Goal: Transaction & Acquisition: Purchase product/service

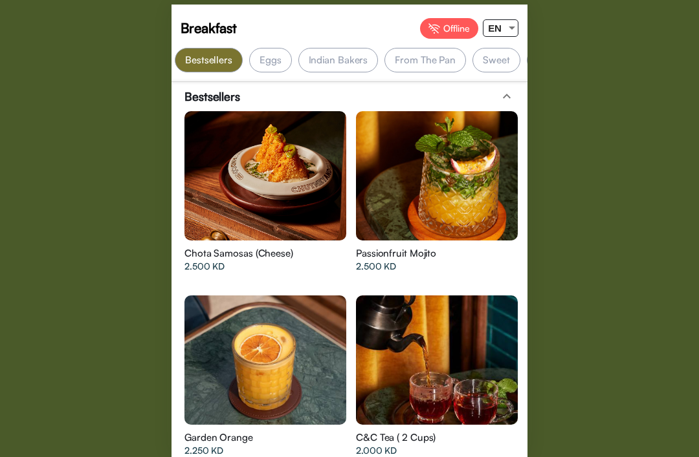
click at [503, 26] on div "EN" at bounding box center [494, 28] width 23 height 16
click at [494, 72] on span "ع" at bounding box center [495, 77] width 25 height 29
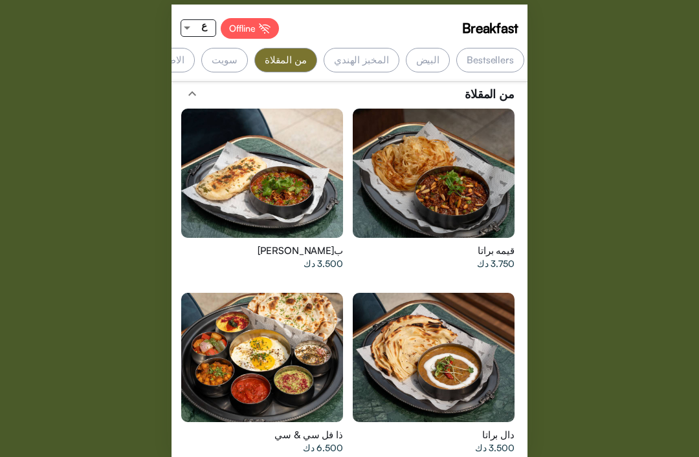
click at [427, 62] on div "البيض" at bounding box center [428, 60] width 45 height 25
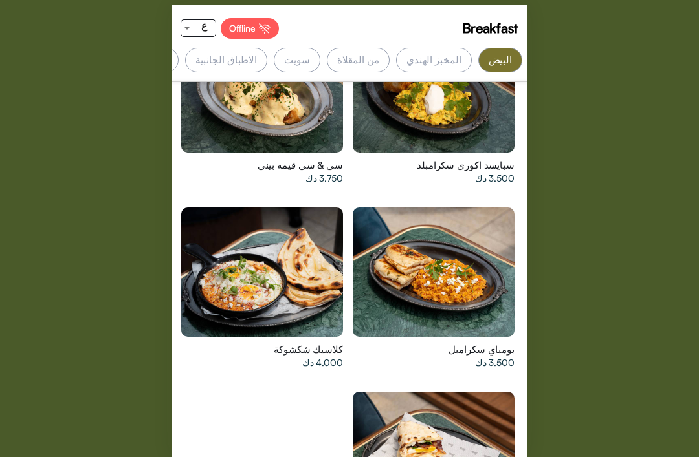
scroll to position [0, -72]
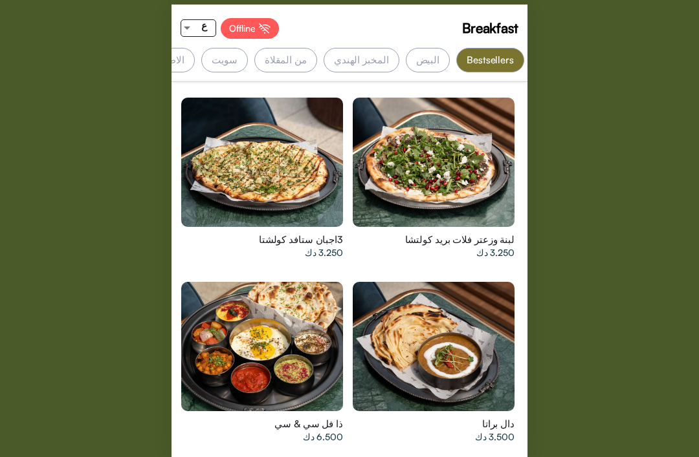
click at [317, 364] on div at bounding box center [262, 346] width 162 height 129
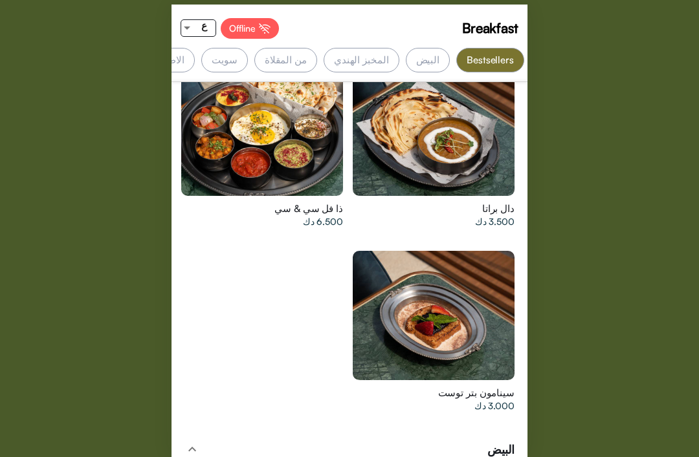
click at [419, 142] on div at bounding box center [434, 131] width 162 height 129
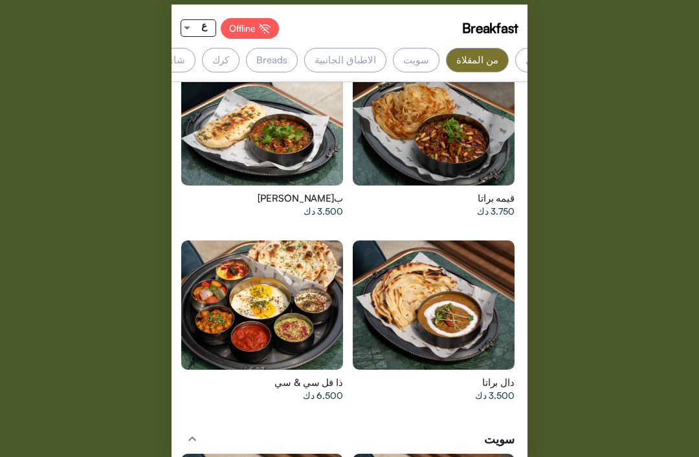
scroll to position [0, -192]
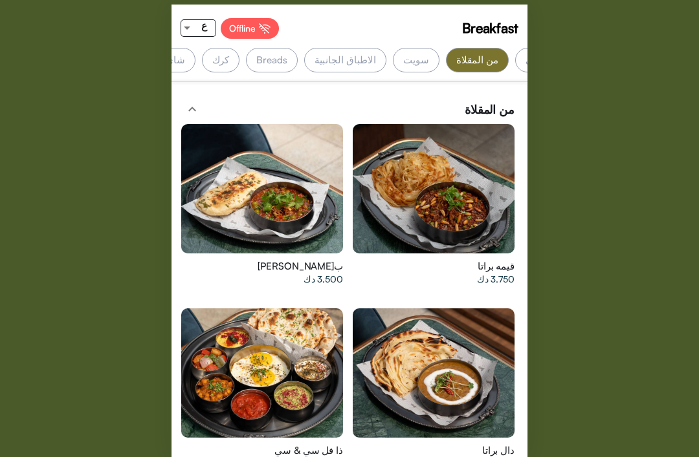
click at [246, 354] on div at bounding box center [262, 373] width 162 height 129
click at [405, 160] on div at bounding box center [434, 188] width 162 height 129
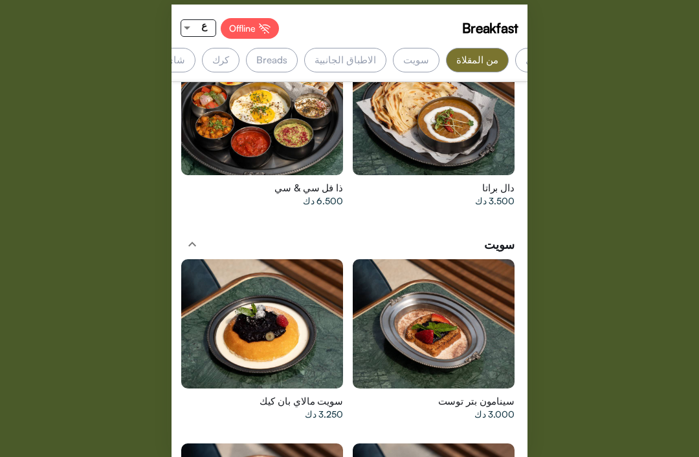
scroll to position [2702, 0]
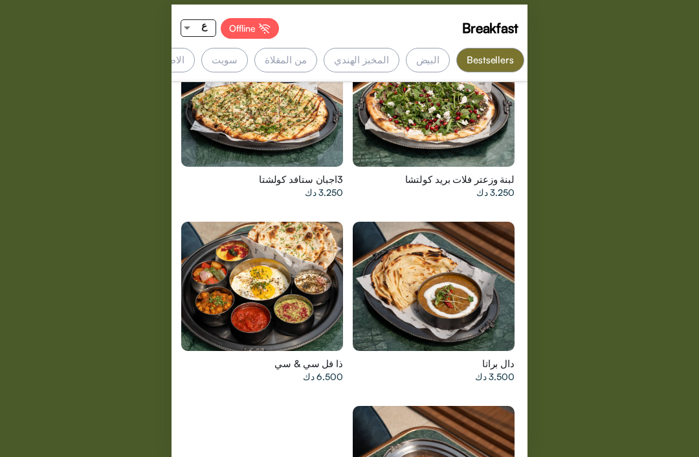
click at [253, 272] on div at bounding box center [262, 286] width 162 height 129
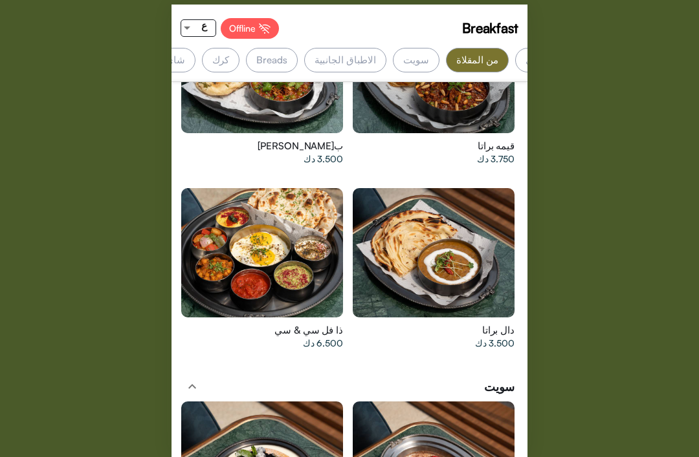
scroll to position [2606, 0]
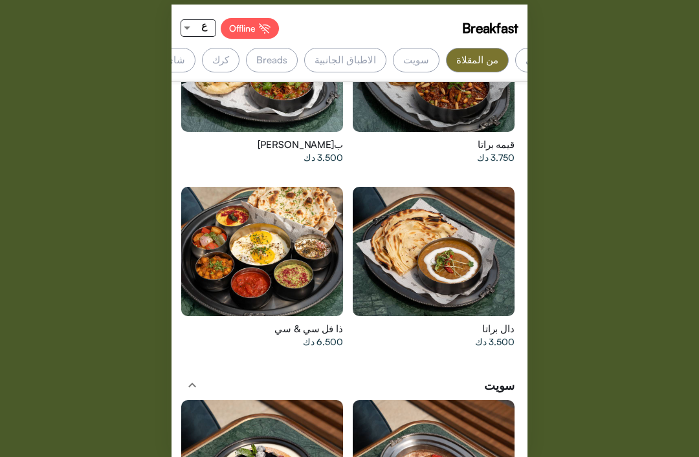
click at [280, 261] on div at bounding box center [262, 251] width 162 height 129
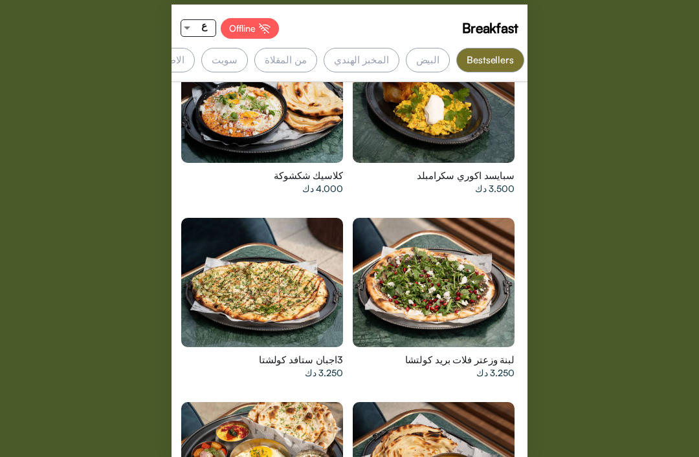
scroll to position [520, 0]
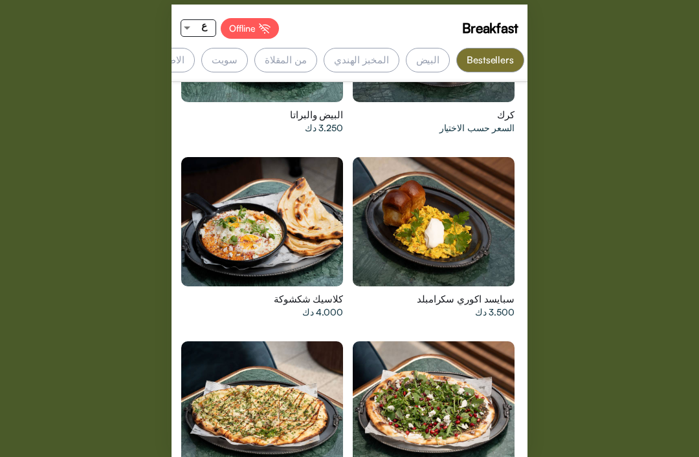
click at [482, 344] on div at bounding box center [434, 406] width 162 height 129
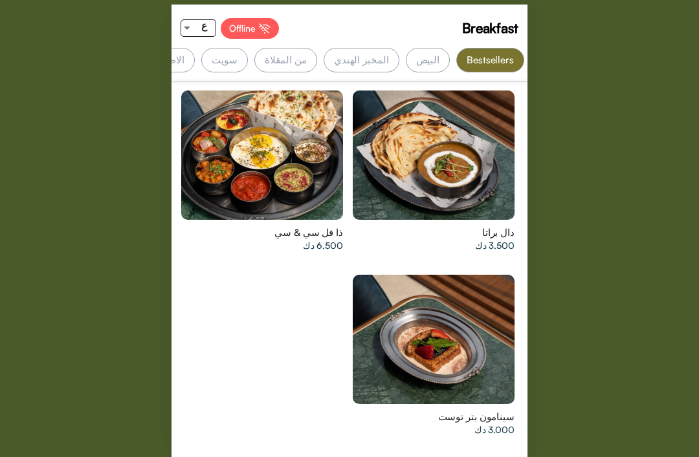
scroll to position [975, 0]
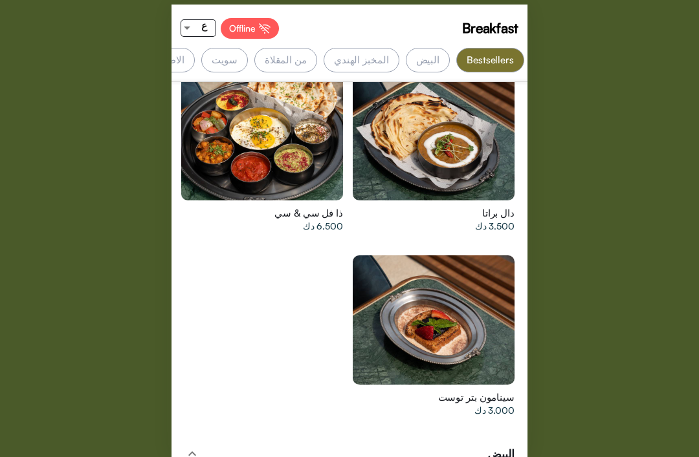
click at [395, 150] on div at bounding box center [434, 135] width 162 height 129
click at [243, 135] on div at bounding box center [262, 135] width 162 height 129
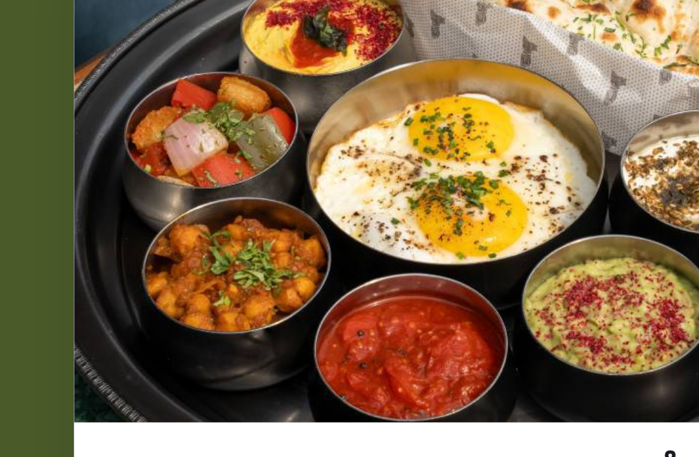
click at [171, 13] on img at bounding box center [349, 108] width 356 height 206
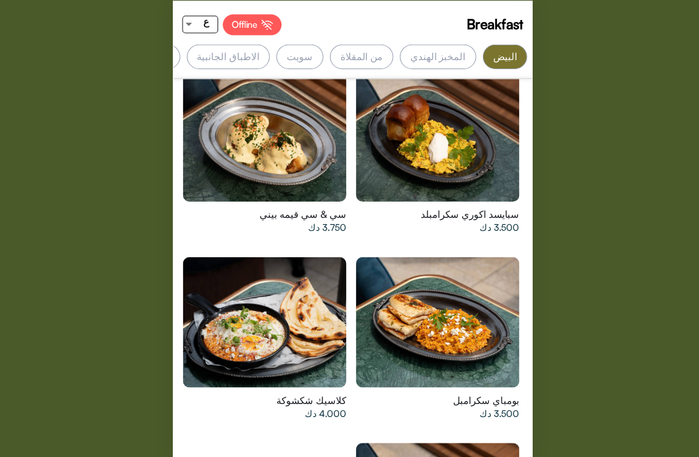
scroll to position [0, -72]
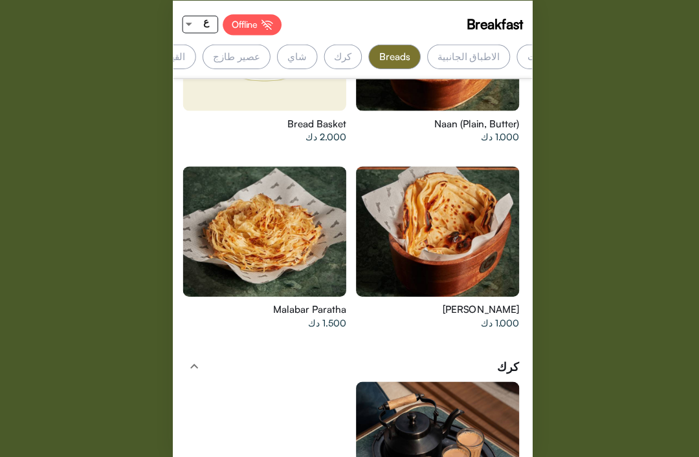
click at [575, 2] on div "Breakfast Offline ع Bestsellers البيض المخبز الهندي من المقلاة سويت الاطباق الج…" at bounding box center [349, 228] width 699 height 457
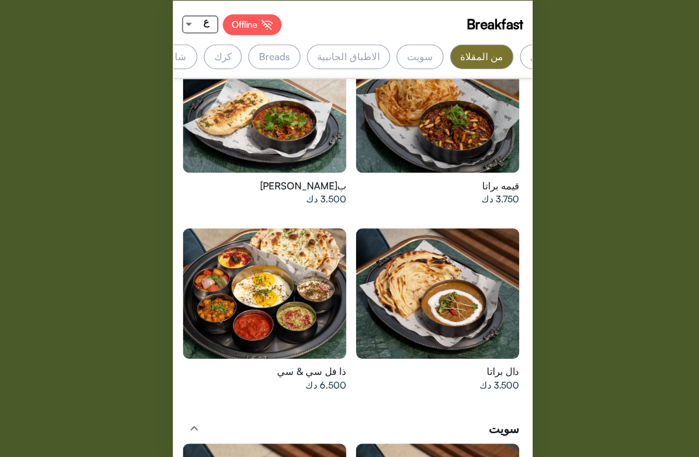
click at [267, 274] on div at bounding box center [262, 294] width 162 height 129
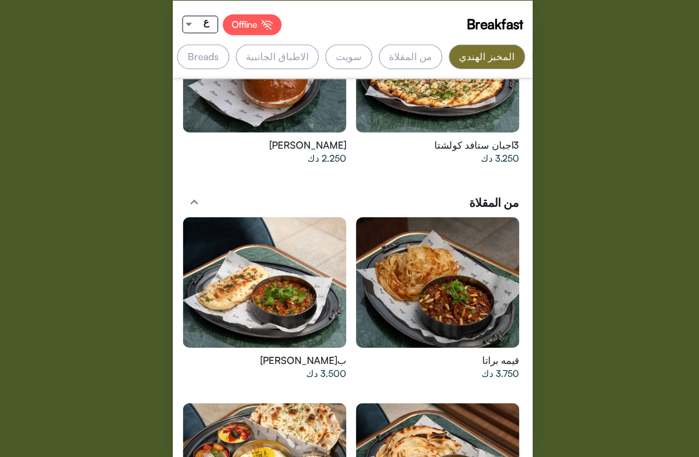
scroll to position [0, -121]
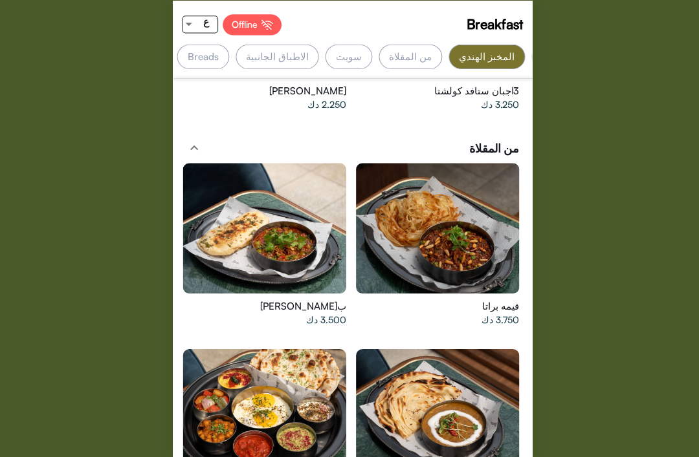
click at [258, 368] on div at bounding box center [262, 414] width 162 height 129
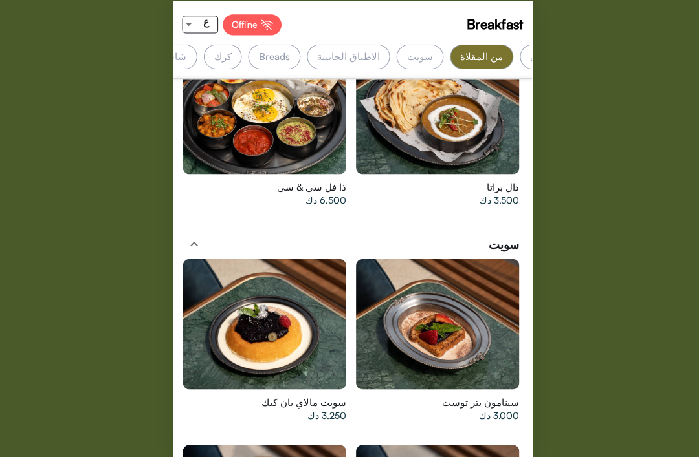
scroll to position [2747, 0]
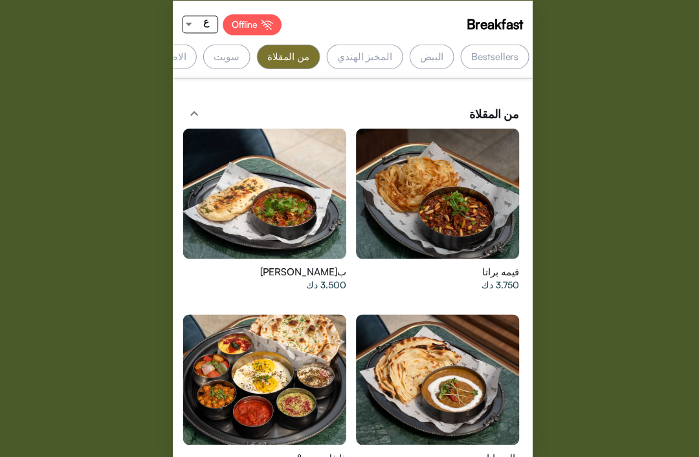
click at [424, 57] on div "البيض" at bounding box center [428, 60] width 45 height 25
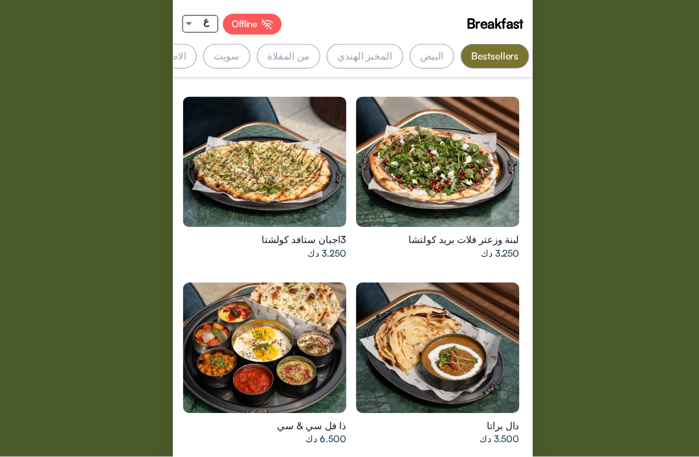
scroll to position [754, 0]
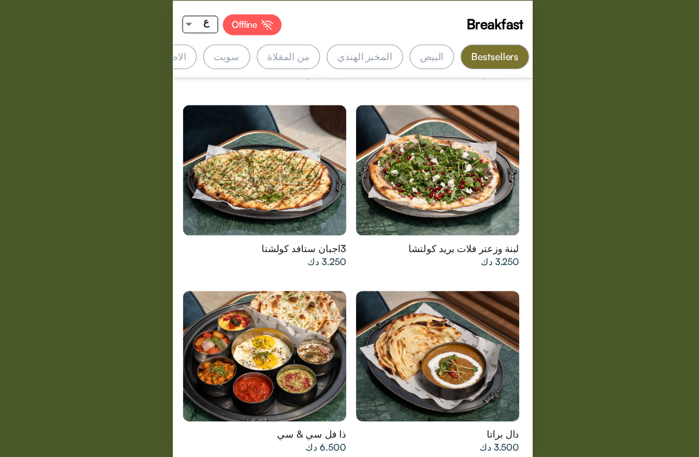
click at [268, 333] on div at bounding box center [262, 356] width 162 height 129
click at [431, 52] on div "البيض" at bounding box center [428, 60] width 45 height 25
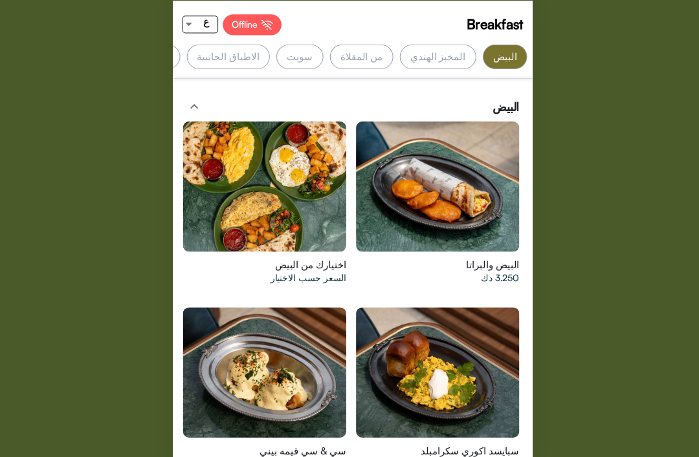
click at [446, 50] on div "المخبز الهندي" at bounding box center [434, 60] width 76 height 25
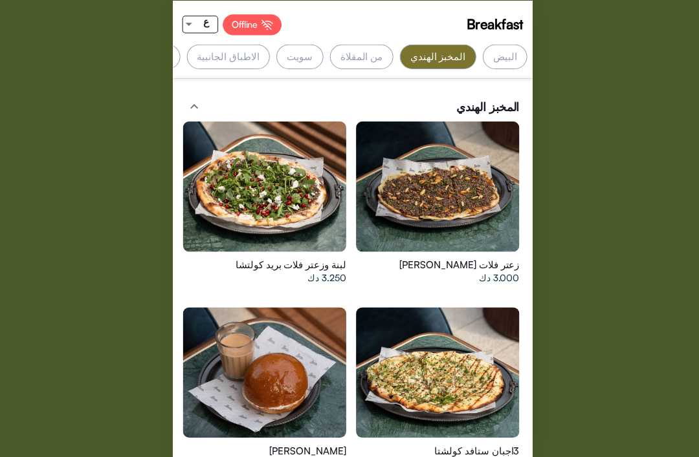
scroll to position [0, -121]
click at [437, 48] on div "من المقلاة" at bounding box center [406, 60] width 63 height 25
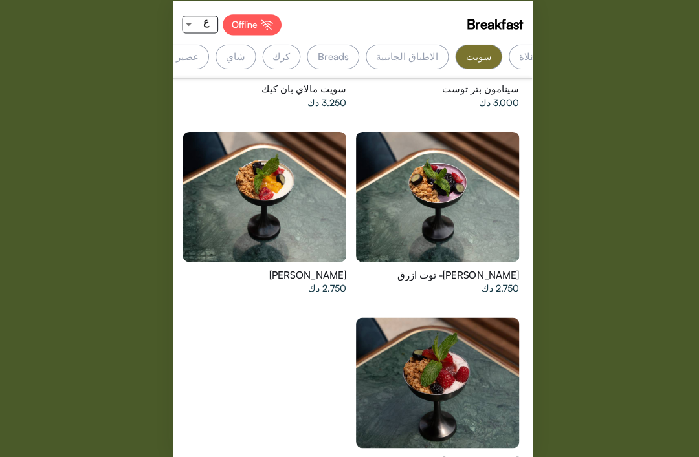
scroll to position [0, -250]
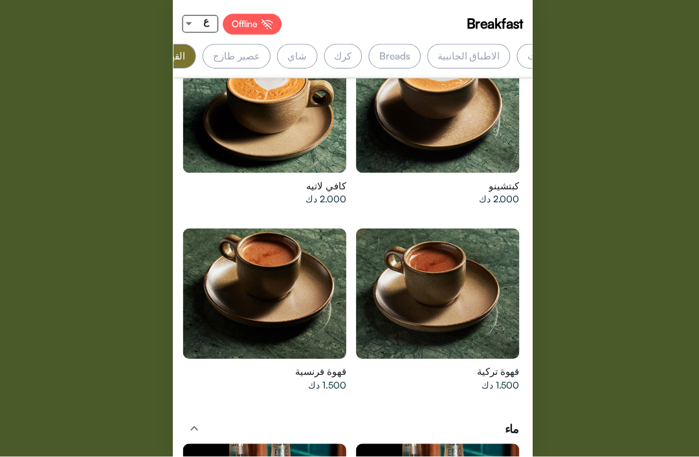
click at [595, 77] on div "Breakfast Offline ع Bestsellers البيض المخبز الهندي من المقلاة سويت الاطباق الج…" at bounding box center [349, 228] width 699 height 457
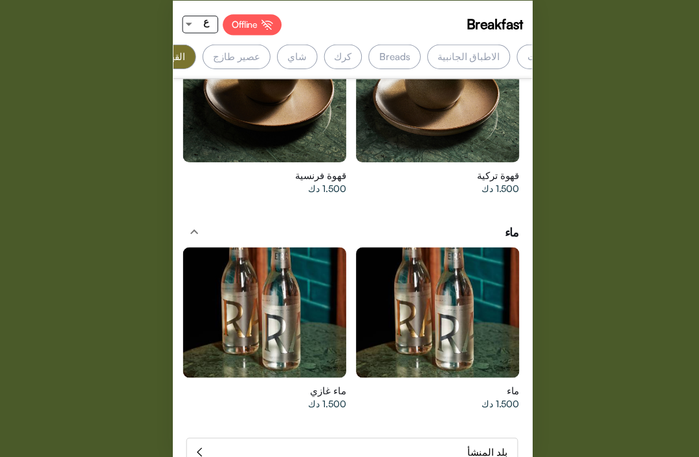
click at [416, 53] on div "Breads" at bounding box center [390, 60] width 51 height 25
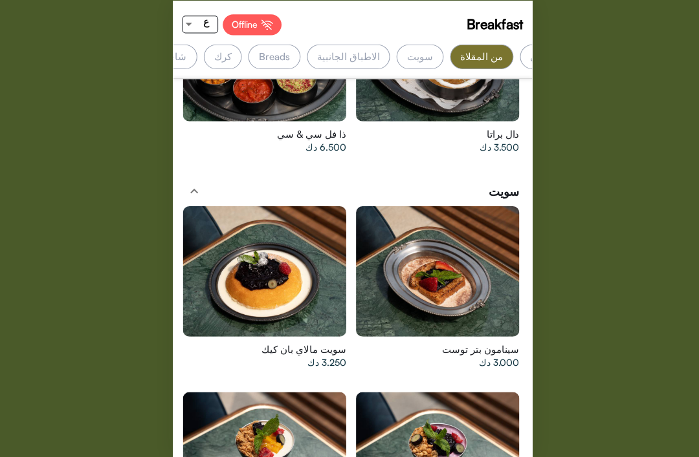
scroll to position [0, -192]
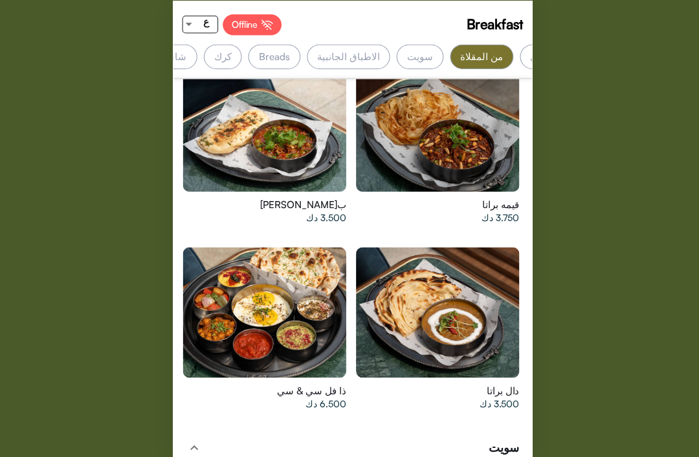
click at [280, 293] on div at bounding box center [262, 313] width 162 height 129
click at [445, 142] on div at bounding box center [434, 129] width 162 height 129
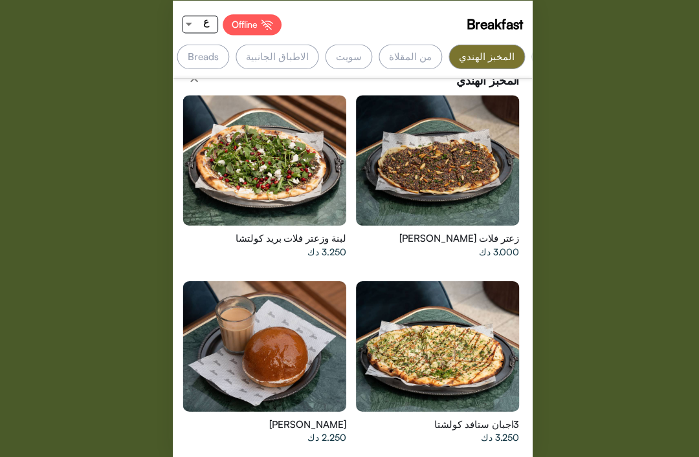
click at [272, 154] on div at bounding box center [262, 162] width 162 height 129
click at [457, 161] on div at bounding box center [434, 162] width 162 height 129
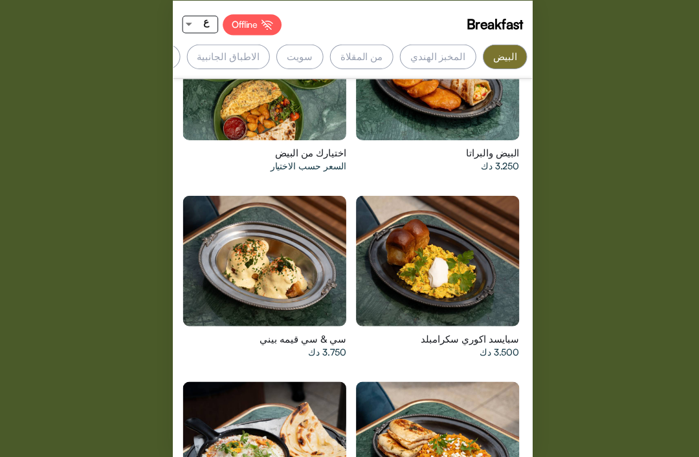
scroll to position [0, -72]
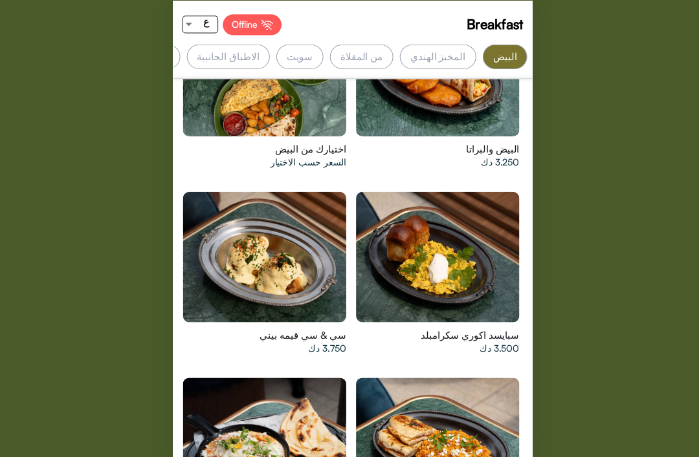
click at [304, 263] on div at bounding box center [262, 258] width 162 height 129
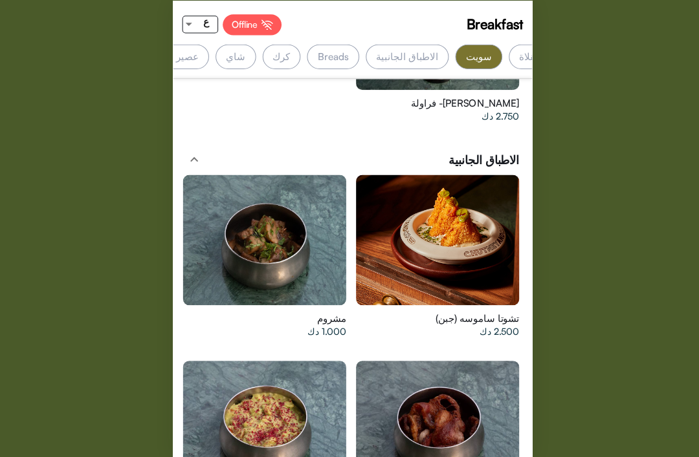
click at [470, 238] on div at bounding box center [434, 241] width 162 height 129
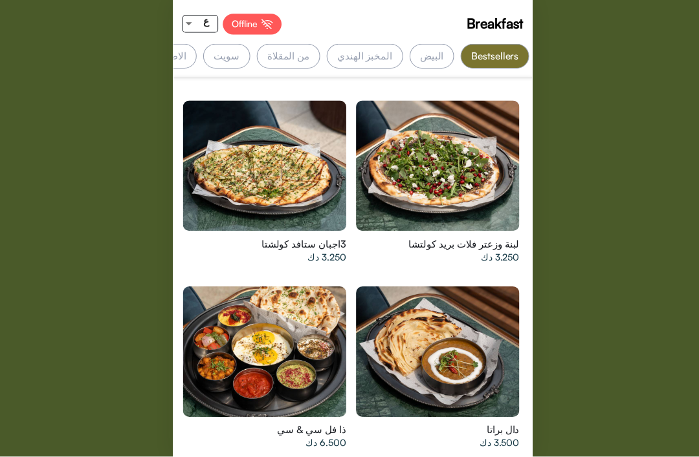
scroll to position [757, 0]
